Goal: Transaction & Acquisition: Purchase product/service

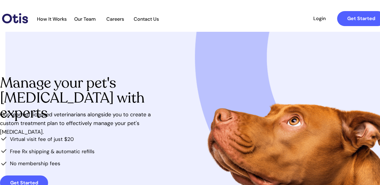
click at [55, 18] on span "How It Works" at bounding box center [52, 19] width 36 height 6
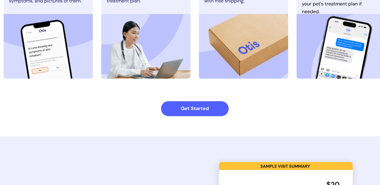
scroll to position [421, 1]
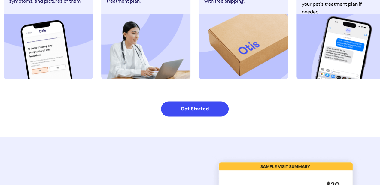
click at [181, 110] on strong "Get Started" at bounding box center [195, 109] width 28 height 6
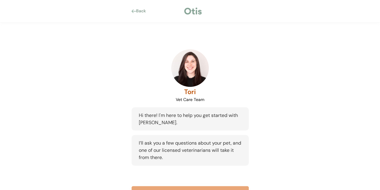
scroll to position [36, 0]
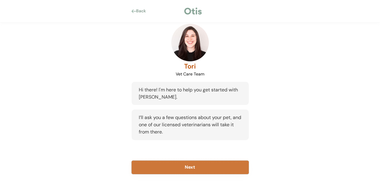
click at [206, 167] on button "Next" at bounding box center [189, 167] width 117 height 14
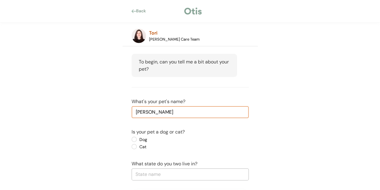
type input "Rosie"
click at [137, 139] on label "Dog" at bounding box center [164, 139] width 54 height 4
click at [131, 139] on input "Dog" at bounding box center [129, 139] width 4 height 4
radio input "true"
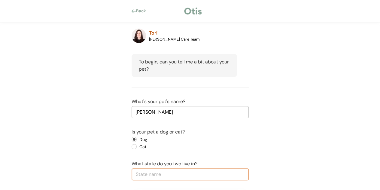
click at [149, 174] on input "text" at bounding box center [189, 174] width 117 height 12
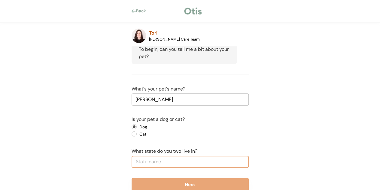
scroll to position [60, 0]
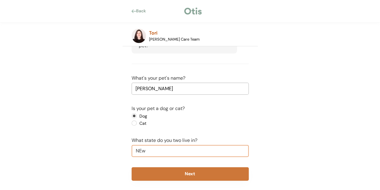
type input "NEw"
type input "NEw Hampshire"
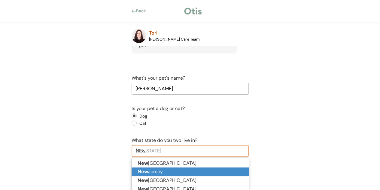
type input "NE"
type input "NEbraska"
type input "N"
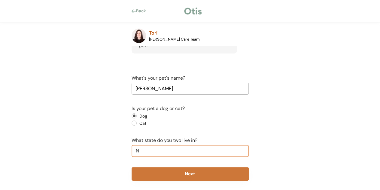
type input "Ne"
type input "Nebraska"
type input "New"
type input "New Hampshire"
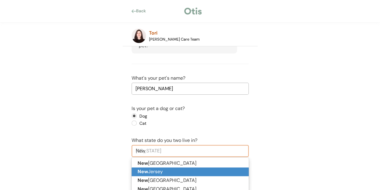
type input "New"
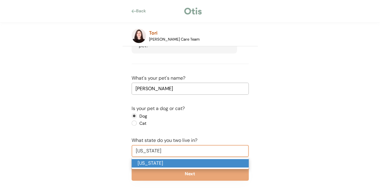
click at [144, 159] on p "New York" at bounding box center [189, 163] width 117 height 9
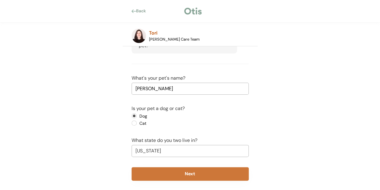
scroll to position [66, 0]
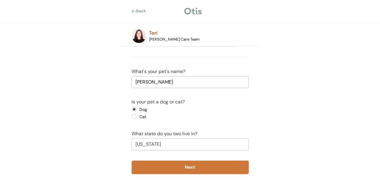
type input "New York"
click at [145, 167] on button "Next" at bounding box center [189, 167] width 117 height 14
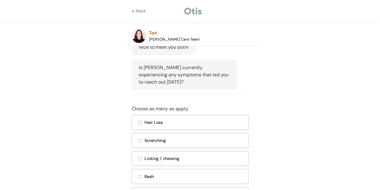
scroll to position [106, 0]
click at [140, 142] on div at bounding box center [139, 140] width 3 height 3
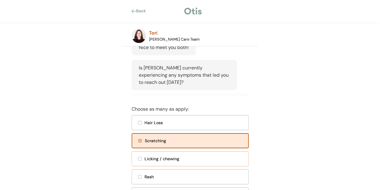
click at [140, 160] on div at bounding box center [140, 159] width 4 height 4
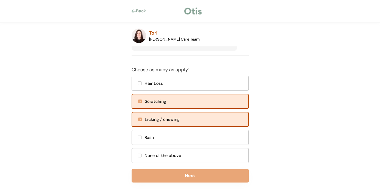
scroll to position [168, 0]
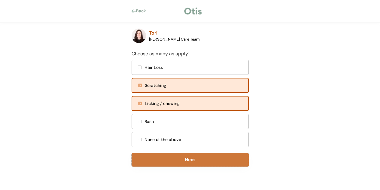
click at [151, 162] on button "Next" at bounding box center [189, 160] width 117 height 14
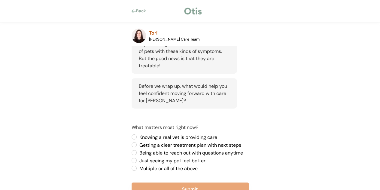
scroll to position [199, 0]
click at [137, 166] on label "Multiple or all of the above" at bounding box center [192, 168] width 111 height 5
click at [131, 139] on input "Multiple or all of the above" at bounding box center [129, 137] width 4 height 4
radio input "true"
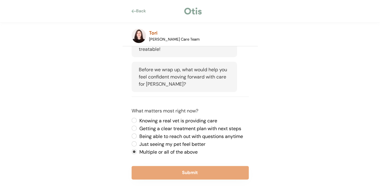
scroll to position [217, 0]
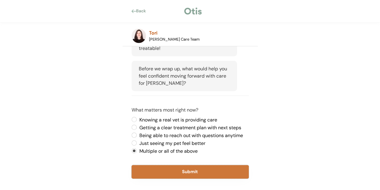
click at [146, 173] on button "Submit" at bounding box center [189, 172] width 117 height 14
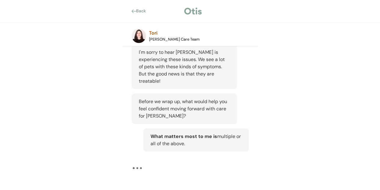
scroll to position [184, 0]
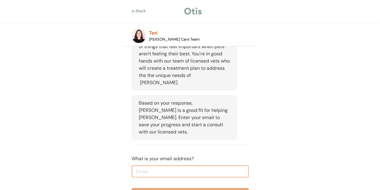
scroll to position [308, 0]
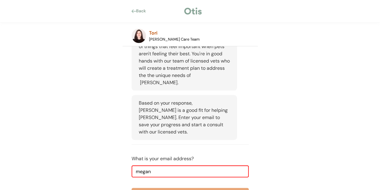
type input "megan.ritchie610@gmail.com"
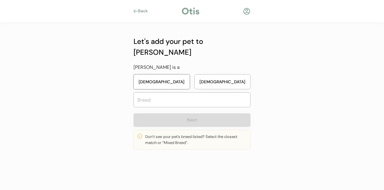
click at [154, 74] on button "Female" at bounding box center [162, 81] width 56 height 15
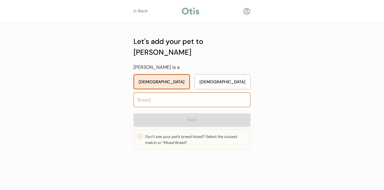
click at [152, 92] on input "text" at bounding box center [192, 99] width 117 height 15
type input "golden"
type input "golden Dox"
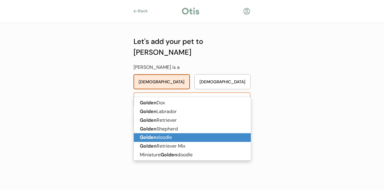
click at [154, 137] on strong "Golden" at bounding box center [148, 137] width 17 height 6
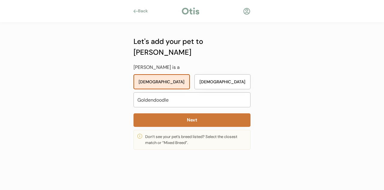
type input "Goldendoodle"
click at [160, 113] on button "Next" at bounding box center [192, 120] width 117 height 14
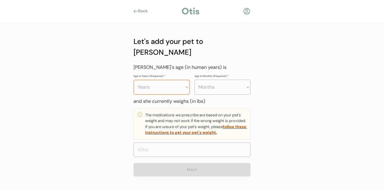
click at [160, 80] on select "Years 0 1 2 3 4 5 6 7 8 9 10 11 12 13 14 15 16 17 18 19 20" at bounding box center [162, 87] width 56 height 15
select select "3"
click at [134, 80] on select "Years 0 1 2 3 4 5 6 7 8 9 10 11 12 13 14 15 16 17 18 19 20" at bounding box center [162, 87] width 56 height 15
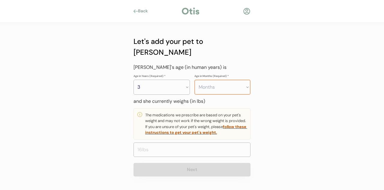
click at [212, 80] on select "Months 0 1 2 3 4 5 6 7 8 9 10 11" at bounding box center [222, 87] width 56 height 15
select select "8"
click at [194, 80] on select "Months 0 1 2 3 4 5 6 7 8 9 10 11" at bounding box center [222, 87] width 56 height 15
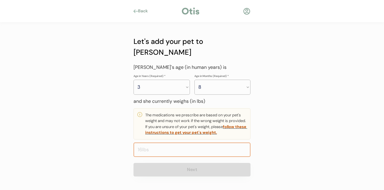
click at [211, 142] on input "input" at bounding box center [192, 149] width 117 height 14
type input "55.0"
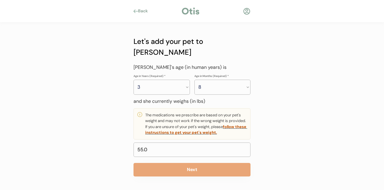
click at [299, 146] on div "Back Let's add your pet to Otis Rosie is a Female Male Goldendoodle golden Next…" at bounding box center [192, 95] width 384 height 190
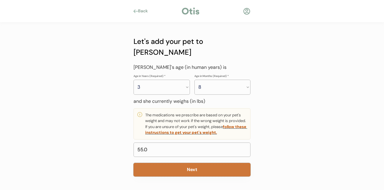
click at [213, 163] on button "Next" at bounding box center [192, 170] width 117 height 14
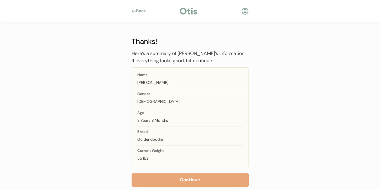
scroll to position [11, 0]
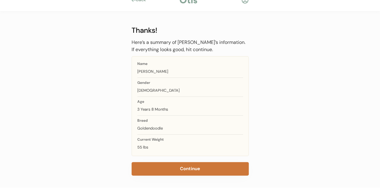
click at [213, 165] on button "Continue" at bounding box center [189, 169] width 117 height 14
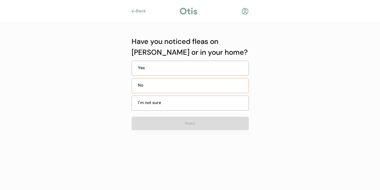
click at [214, 83] on div "No" at bounding box center [189, 85] width 117 height 15
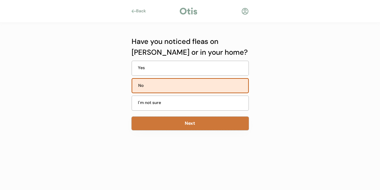
click at [207, 125] on button "Next" at bounding box center [189, 123] width 117 height 14
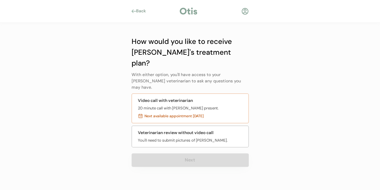
click at [214, 94] on div "Video call with veterinarian 20 minute call with Rosie present. Next available …" at bounding box center [189, 108] width 117 height 30
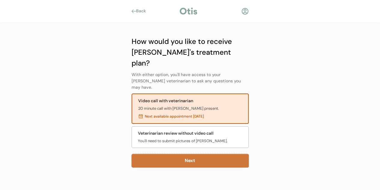
click at [204, 154] on button "Next" at bounding box center [189, 161] width 117 height 14
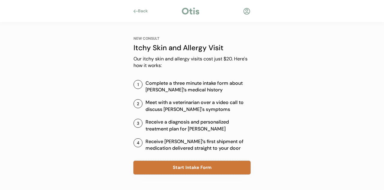
click at [188, 166] on button "Start Intake Form" at bounding box center [192, 168] width 117 height 14
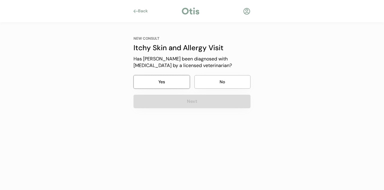
click at [175, 84] on button "Yes" at bounding box center [162, 82] width 56 height 14
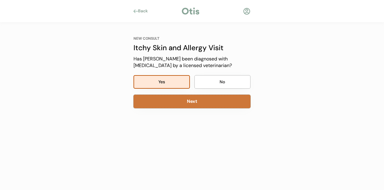
click at [178, 100] on button "Next" at bounding box center [192, 102] width 117 height 14
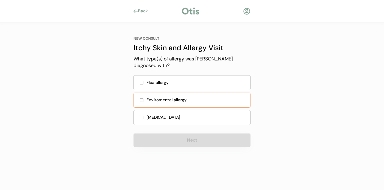
click at [178, 97] on div "Enviromental allergy" at bounding box center [196, 100] width 100 height 6
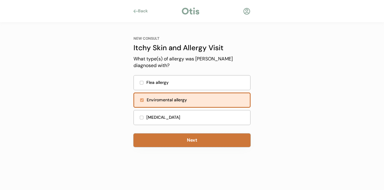
click at [177, 133] on button "Next" at bounding box center [192, 140] width 117 height 14
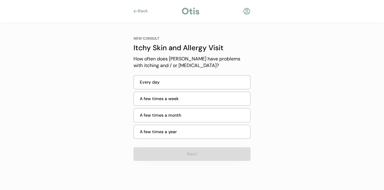
click at [168, 84] on div "Every day" at bounding box center [193, 82] width 107 height 6
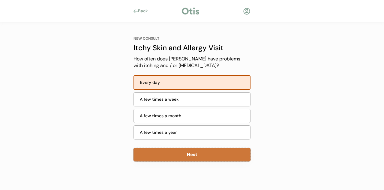
click at [191, 153] on button "Next" at bounding box center [192, 155] width 117 height 14
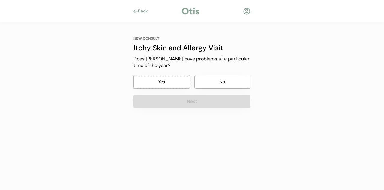
click at [166, 86] on button "Yes" at bounding box center [162, 82] width 56 height 14
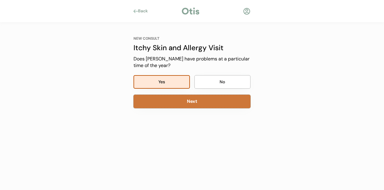
click at [171, 104] on button "Next" at bounding box center [192, 102] width 117 height 14
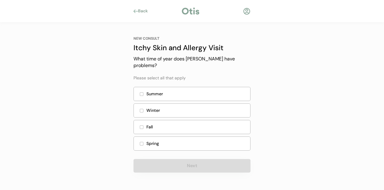
click at [167, 124] on div "Fall" at bounding box center [196, 127] width 100 height 6
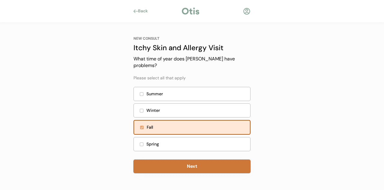
click at [166, 161] on button "Next" at bounding box center [192, 166] width 117 height 14
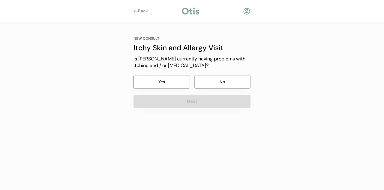
click at [160, 75] on button "Yes" at bounding box center [162, 82] width 56 height 14
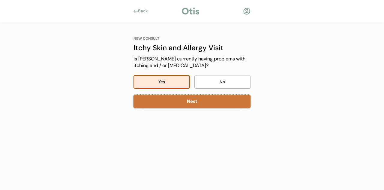
click at [167, 101] on button "Next" at bounding box center [192, 102] width 117 height 14
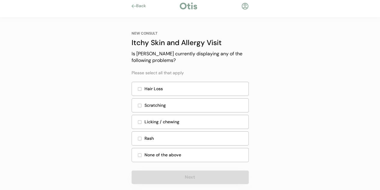
scroll to position [5, 0]
drag, startPoint x: 172, startPoint y: 107, endPoint x: 170, endPoint y: 119, distance: 12.7
click at [170, 119] on div "Hair Loss Scratching Licking / chewing Rash None of the above" at bounding box center [189, 122] width 117 height 83
click at [170, 119] on div "Licking / chewing" at bounding box center [194, 121] width 100 height 6
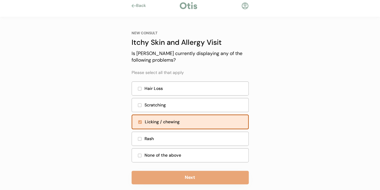
click at [140, 102] on div "Scratching" at bounding box center [189, 105] width 117 height 14
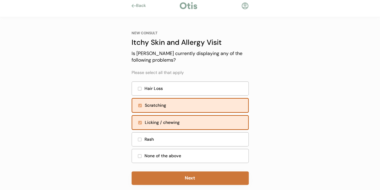
click at [167, 179] on button "Next" at bounding box center [189, 178] width 117 height 14
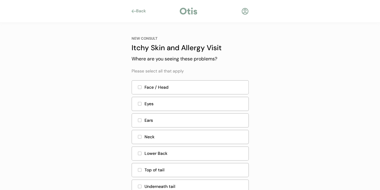
scroll to position [5, 0]
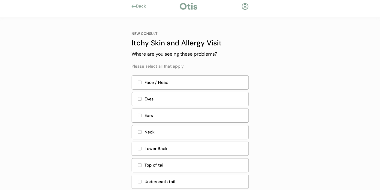
click at [140, 83] on div at bounding box center [139, 82] width 3 height 3
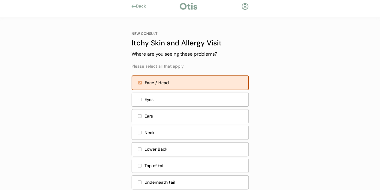
click at [138, 114] on div at bounding box center [139, 115] width 3 height 3
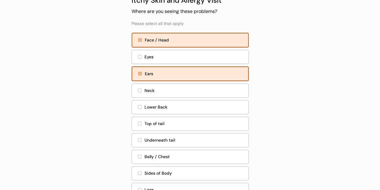
scroll to position [62, 0]
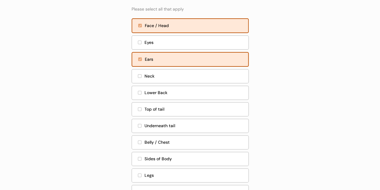
click at [140, 168] on div "Legs" at bounding box center [189, 175] width 117 height 14
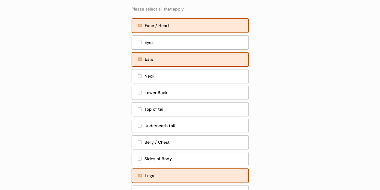
click at [140, 155] on div "Sides of Body" at bounding box center [189, 159] width 117 height 14
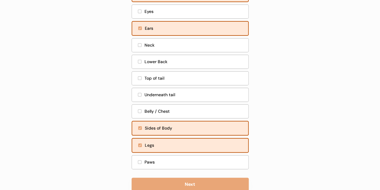
scroll to position [93, 0]
click at [139, 158] on div "Paws" at bounding box center [189, 162] width 117 height 14
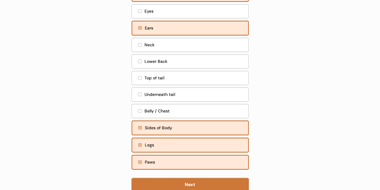
click at [151, 183] on button "Next" at bounding box center [189, 185] width 117 height 14
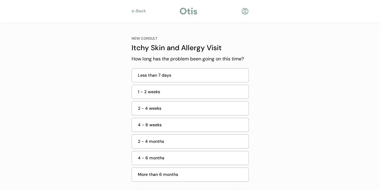
click at [203, 90] on div "1 - 2 weeks" at bounding box center [191, 92] width 107 height 6
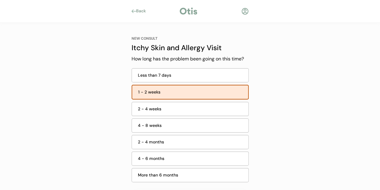
scroll to position [27, 0]
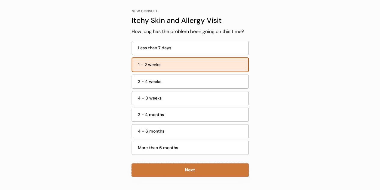
click at [203, 170] on button "Next" at bounding box center [189, 170] width 117 height 14
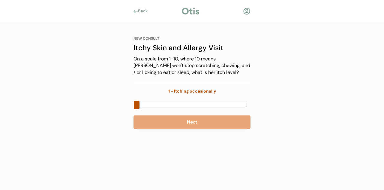
click at [185, 101] on div at bounding box center [192, 104] width 117 height 9
click at [185, 105] on div at bounding box center [192, 105] width 110 height 4
click at [214, 108] on div at bounding box center [192, 104] width 117 height 9
click at [210, 104] on div at bounding box center [192, 105] width 110 height 4
click at [193, 103] on div at bounding box center [192, 105] width 110 height 4
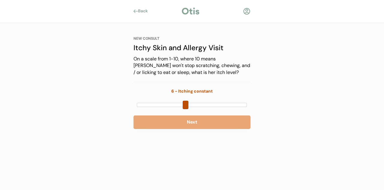
click at [187, 104] on div at bounding box center [192, 105] width 110 height 4
click at [192, 104] on div at bounding box center [192, 105] width 110 height 4
click at [215, 104] on div at bounding box center [192, 105] width 110 height 4
click at [224, 103] on div at bounding box center [192, 105] width 110 height 4
click at [239, 105] on div at bounding box center [192, 105] width 110 height 4
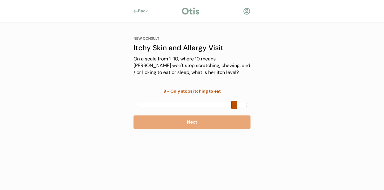
click at [246, 106] on div at bounding box center [192, 105] width 110 height 4
click at [185, 101] on div at bounding box center [192, 104] width 117 height 9
click at [185, 104] on div at bounding box center [192, 105] width 110 height 4
click at [177, 103] on div at bounding box center [192, 105] width 110 height 4
click at [194, 104] on div at bounding box center [192, 105] width 110 height 4
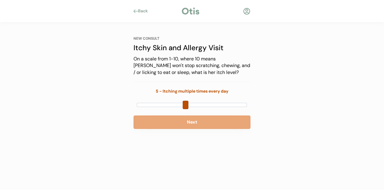
click at [189, 104] on div at bounding box center [192, 105] width 110 height 4
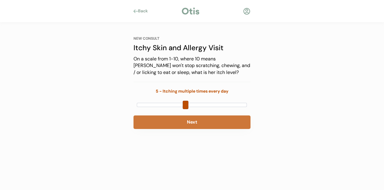
click at [186, 126] on button "Next" at bounding box center [192, 122] width 117 height 14
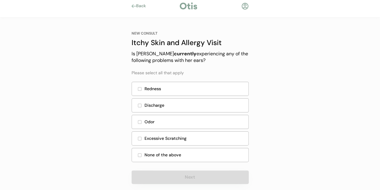
scroll to position [9, 0]
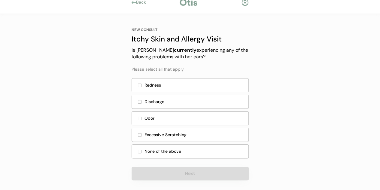
click at [138, 133] on div at bounding box center [139, 134] width 3 height 3
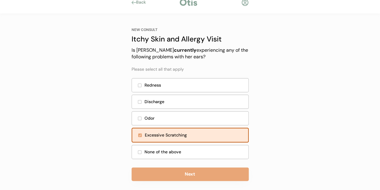
scroll to position [13, 0]
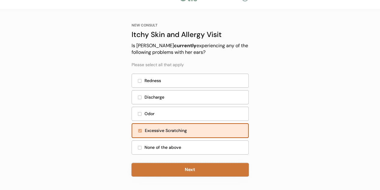
click at [155, 166] on button "Next" at bounding box center [189, 170] width 117 height 14
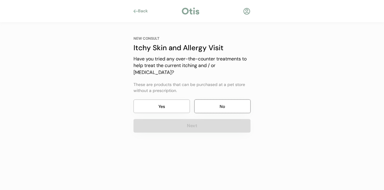
click at [214, 99] on button "No" at bounding box center [222, 106] width 56 height 14
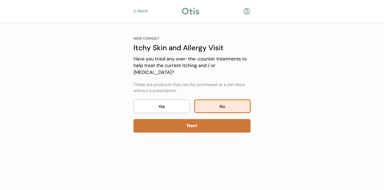
click at [196, 119] on button "Next" at bounding box center [192, 126] width 117 height 14
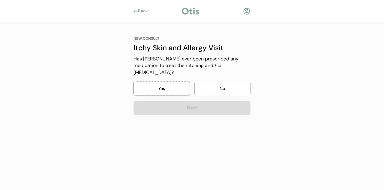
click at [168, 82] on button "Yes" at bounding box center [162, 89] width 56 height 14
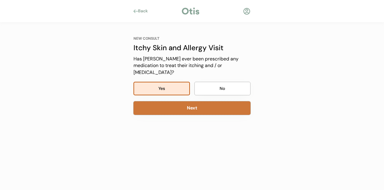
click at [175, 101] on button "Next" at bounding box center [192, 108] width 117 height 14
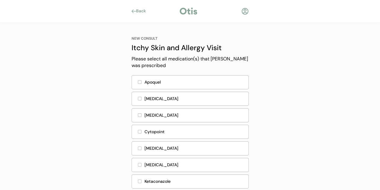
click at [175, 80] on div "Apoquel" at bounding box center [194, 82] width 100 height 6
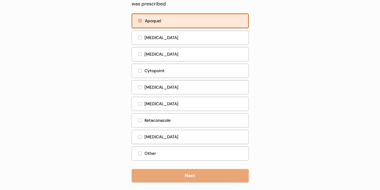
scroll to position [62, 0]
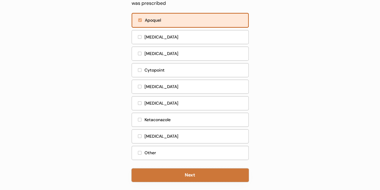
click at [197, 173] on button "Next" at bounding box center [189, 175] width 117 height 14
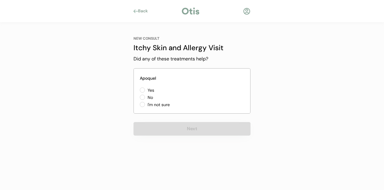
click at [145, 90] on div "Yes No I'm not sure" at bounding box center [170, 98] width 60 height 23
click at [146, 90] on label "Yes" at bounding box center [173, 90] width 54 height 4
click at [139, 90] on input "Yes" at bounding box center [137, 90] width 4 height 4
radio input "true"
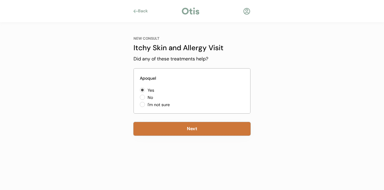
click at [156, 127] on button "Next" at bounding box center [192, 129] width 117 height 14
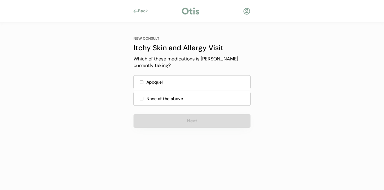
click at [141, 96] on div "None of the above" at bounding box center [192, 99] width 117 height 14
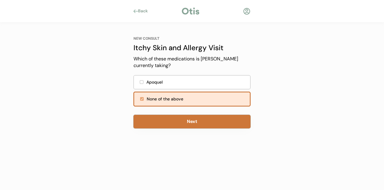
click at [149, 119] on button "Next" at bounding box center [192, 122] width 117 height 14
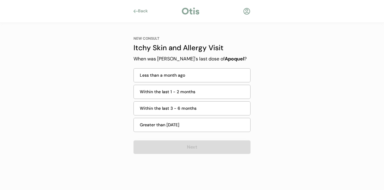
click at [153, 76] on div "Less than a month ago" at bounding box center [193, 75] width 107 height 6
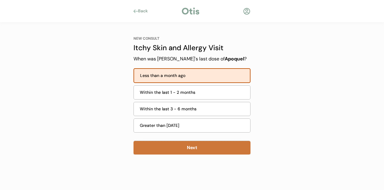
click at [163, 146] on button "Next" at bounding box center [192, 148] width 117 height 14
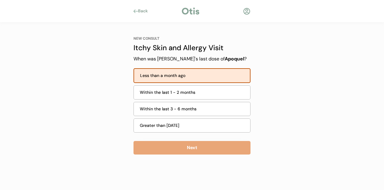
click at [139, 12] on div "Back" at bounding box center [145, 11] width 14 height 6
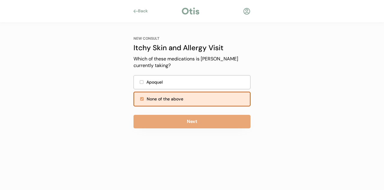
click at [175, 82] on div "Apoquel" at bounding box center [196, 82] width 100 height 6
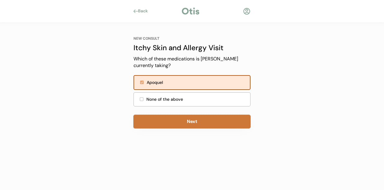
click at [167, 118] on button "Next" at bounding box center [192, 122] width 117 height 14
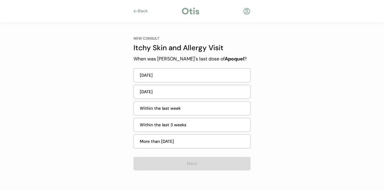
click at [151, 77] on div "Today" at bounding box center [193, 75] width 107 height 6
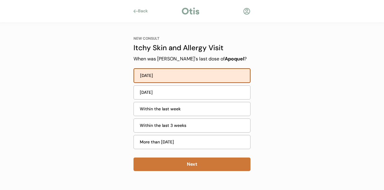
click at [151, 160] on button "Next" at bounding box center [192, 164] width 117 height 14
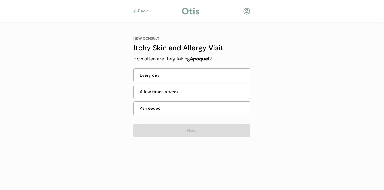
click at [167, 76] on div "Every day" at bounding box center [193, 75] width 107 height 6
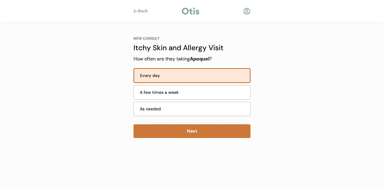
click at [166, 133] on button "Next" at bounding box center [192, 131] width 117 height 14
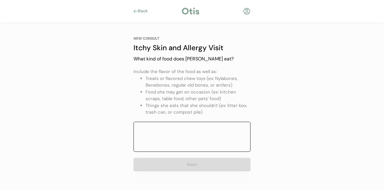
click at [166, 133] on textarea at bounding box center [192, 137] width 117 height 30
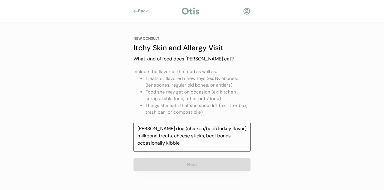
click at [203, 140] on textarea "Farmer's dog (chicken/beef/turkey flavor), milkbone treats, cheese sticks, beef…" at bounding box center [192, 137] width 117 height 30
type textarea "Farmer's dog (chicken/beef/turkey flavor), milkbone treats, cheese sticks, beef…"
click at [194, 166] on button "Next" at bounding box center [192, 165] width 117 height 14
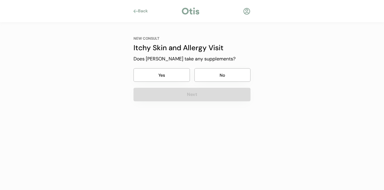
click at [215, 71] on button "No" at bounding box center [222, 75] width 56 height 14
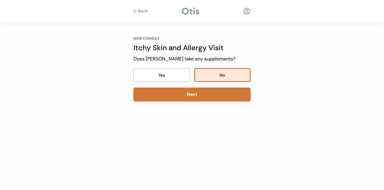
click at [208, 97] on button "Next" at bounding box center [192, 95] width 117 height 14
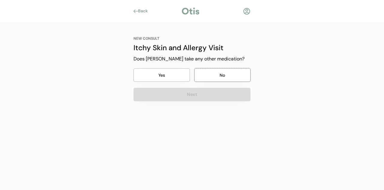
click at [211, 73] on button "No" at bounding box center [222, 75] width 56 height 14
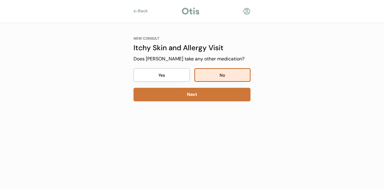
click at [200, 97] on button "Next" at bounding box center [192, 95] width 117 height 14
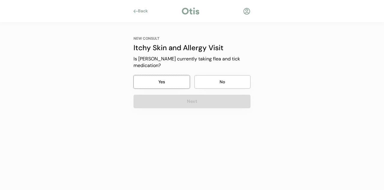
click at [172, 75] on button "Yes" at bounding box center [162, 82] width 56 height 14
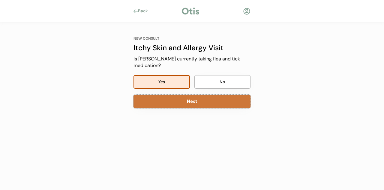
click at [178, 95] on button "Next" at bounding box center [192, 102] width 117 height 14
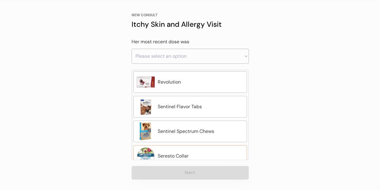
scroll to position [197, 0]
click at [184, 57] on select "Please select an option Less than a month ago Within the last 1 - 2 months With…" at bounding box center [189, 56] width 117 height 15
select select ""less_than_a_month_ago""
click at [131, 49] on select "Please select an option Less than a month ago Within the last 1 - 2 months With…" at bounding box center [189, 56] width 117 height 15
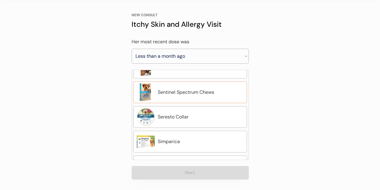
scroll to position [248, 0]
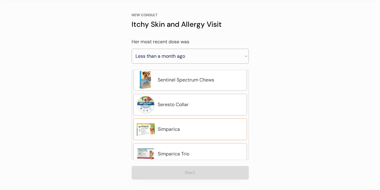
click at [185, 125] on div "Simparica" at bounding box center [201, 128] width 86 height 7
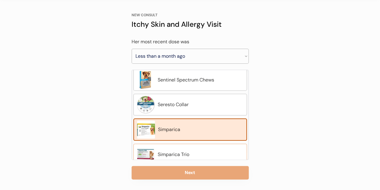
click at [182, 151] on div "Simparica Trio" at bounding box center [201, 154] width 86 height 7
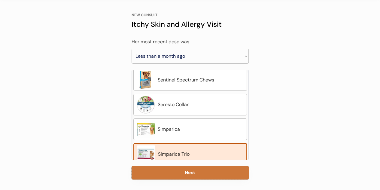
click at [182, 174] on button "Next" at bounding box center [189, 173] width 117 height 14
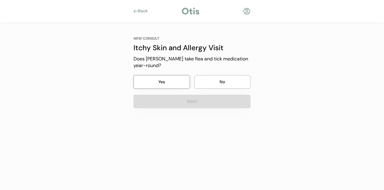
click at [164, 78] on button "Yes" at bounding box center [162, 82] width 56 height 14
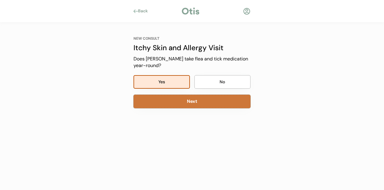
click at [167, 102] on button "Next" at bounding box center [192, 102] width 117 height 14
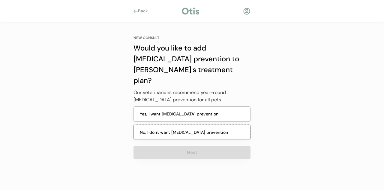
drag, startPoint x: 161, startPoint y: 121, endPoint x: 164, endPoint y: 120, distance: 3.1
click at [164, 125] on button "No, I don't want heartworm prevention" at bounding box center [192, 132] width 117 height 15
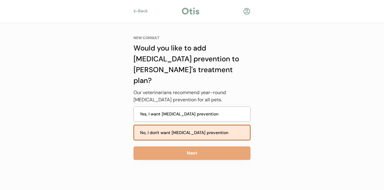
click at [164, 125] on button "No, I don't want heartworm prevention" at bounding box center [192, 133] width 117 height 16
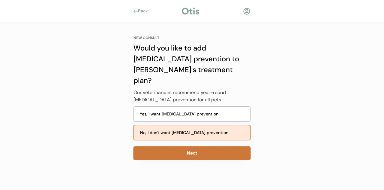
click at [166, 146] on button "Next" at bounding box center [192, 153] width 117 height 14
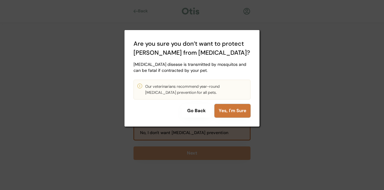
click at [234, 110] on button "Yes, I'm Sure" at bounding box center [233, 111] width 36 height 14
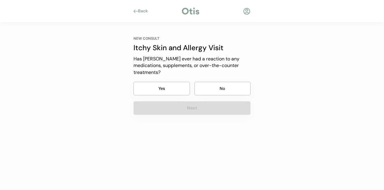
click at [224, 82] on button "No" at bounding box center [222, 89] width 56 height 14
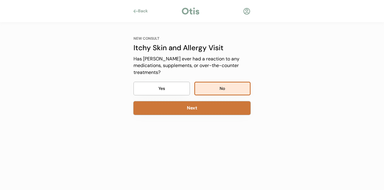
click at [211, 105] on button "Next" at bounding box center [192, 108] width 117 height 14
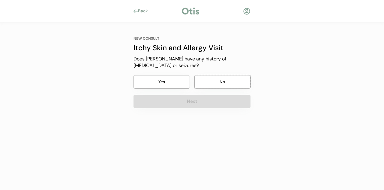
click at [209, 75] on button "No" at bounding box center [222, 82] width 56 height 14
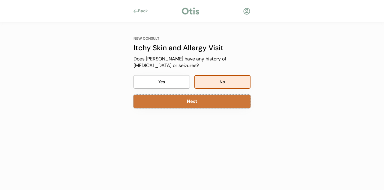
click at [203, 96] on button "Next" at bounding box center [192, 102] width 117 height 14
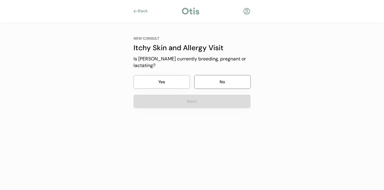
click at [205, 76] on button "No" at bounding box center [222, 82] width 56 height 14
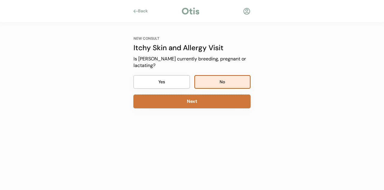
click at [198, 95] on button "Next" at bounding box center [192, 102] width 117 height 14
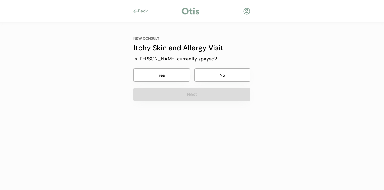
click at [172, 78] on button "Yes" at bounding box center [162, 75] width 56 height 14
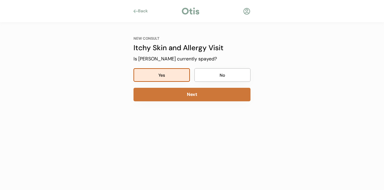
click at [171, 91] on button "Next" at bounding box center [192, 95] width 117 height 14
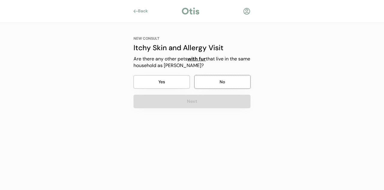
click at [212, 82] on button "No" at bounding box center [222, 82] width 56 height 14
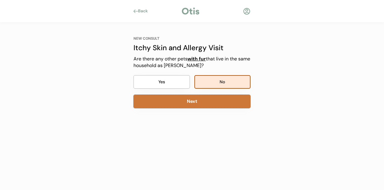
click at [204, 102] on button "Next" at bounding box center [192, 102] width 117 height 14
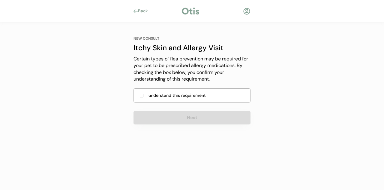
click at [140, 95] on div at bounding box center [141, 95] width 3 height 3
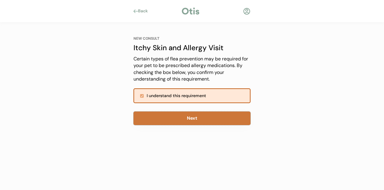
click at [155, 116] on button "Next" at bounding box center [192, 118] width 117 height 14
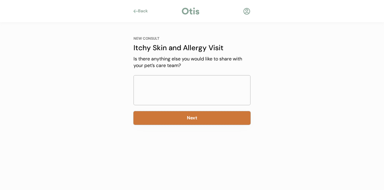
click at [155, 116] on button "Next" at bounding box center [192, 118] width 117 height 14
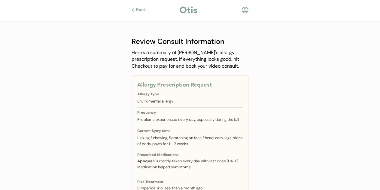
scroll to position [62, 0]
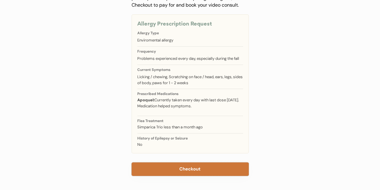
click at [198, 166] on button "Checkout" at bounding box center [189, 169] width 117 height 14
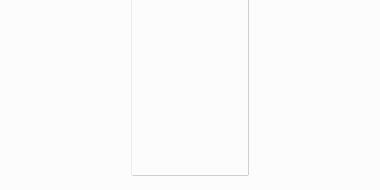
scroll to position [219, 0]
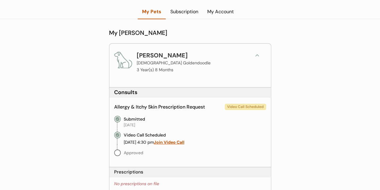
scroll to position [42, 0]
